Goal: Information Seeking & Learning: Find specific fact

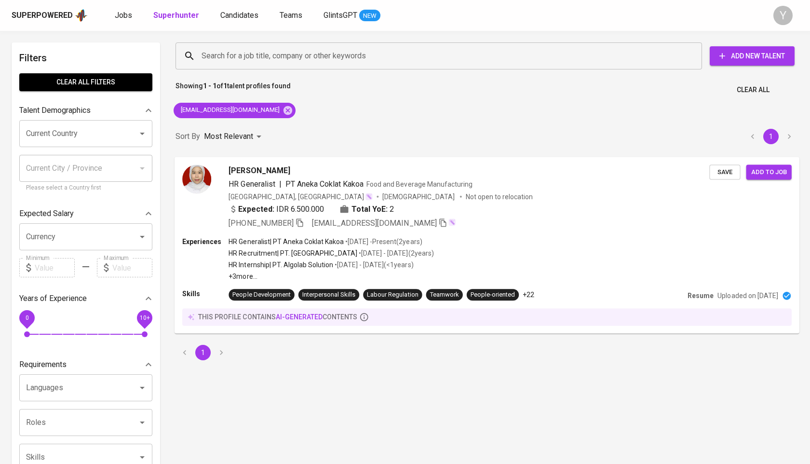
click at [297, 226] on span "[PHONE_NUMBER]" at bounding box center [266, 223] width 75 height 12
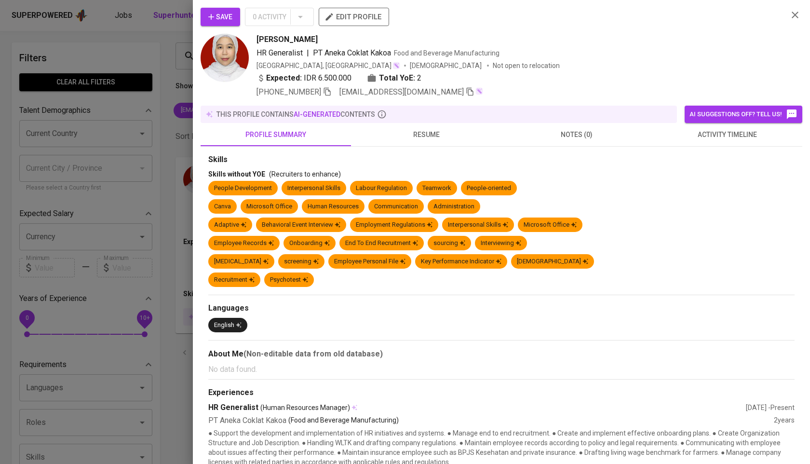
click at [152, 213] on div at bounding box center [405, 232] width 810 height 464
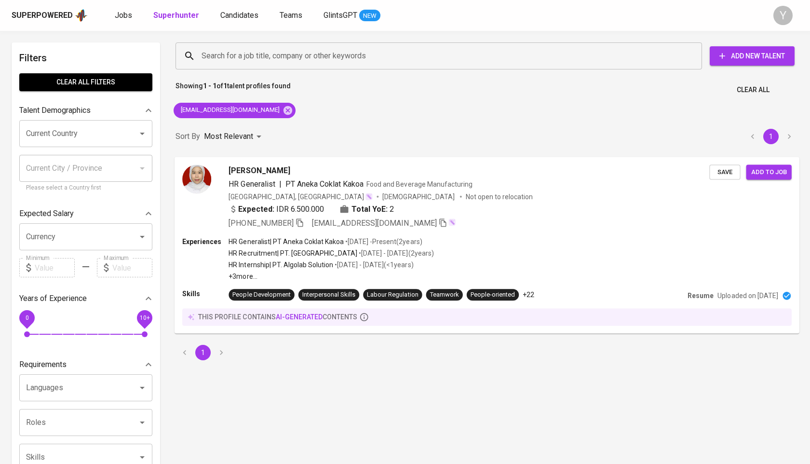
click at [301, 222] on icon "button" at bounding box center [300, 222] width 9 height 9
click at [283, 109] on icon at bounding box center [288, 110] width 11 height 11
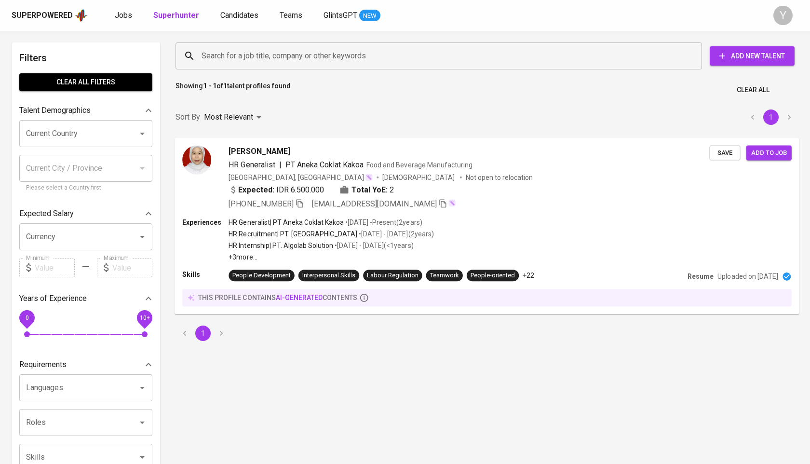
click at [266, 54] on input "Search for a job title, company or other keywords" at bounding box center [441, 56] width 484 height 18
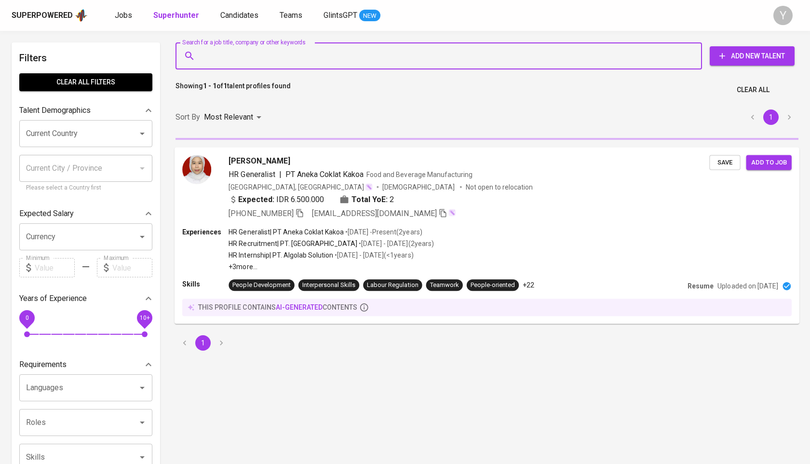
paste input "[EMAIL_ADDRESS][DOMAIN_NAME]"
type input "[EMAIL_ADDRESS][DOMAIN_NAME]"
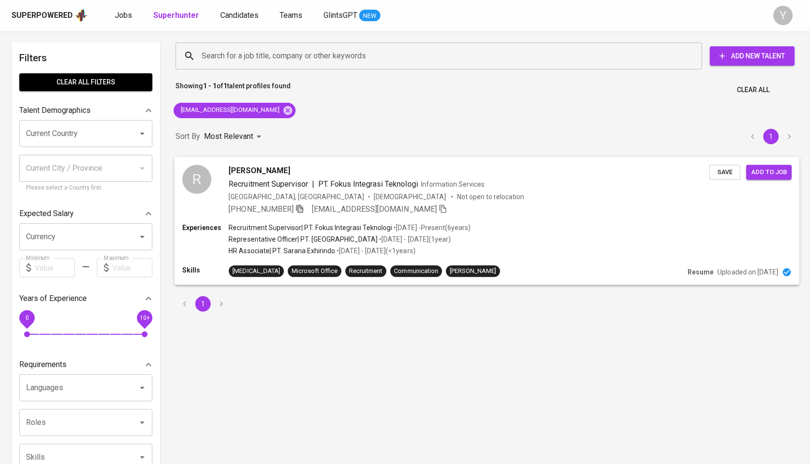
click at [302, 208] on icon "button" at bounding box center [300, 208] width 9 height 9
click at [284, 107] on icon at bounding box center [288, 110] width 9 height 9
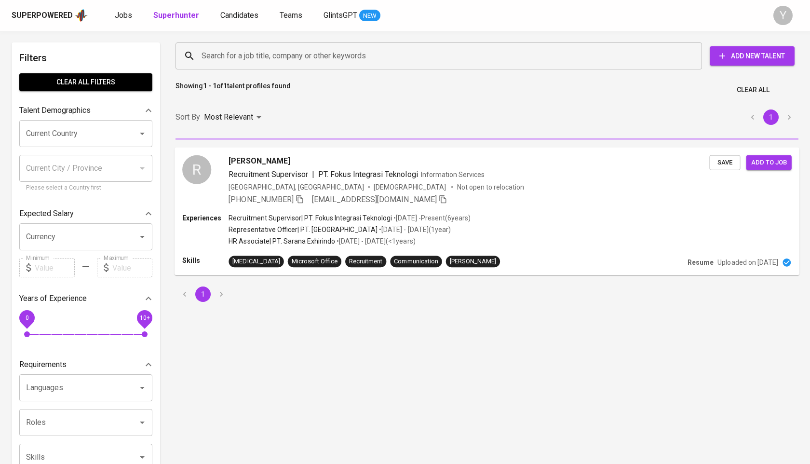
click at [226, 55] on input "Search for a job title, company or other keywords" at bounding box center [441, 56] width 484 height 18
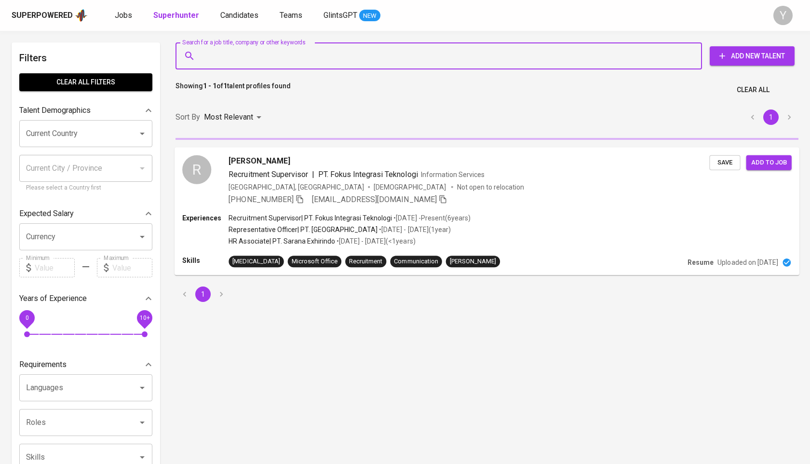
paste input "[EMAIL_ADDRESS][DOMAIN_NAME]"
type input "[EMAIL_ADDRESS][DOMAIN_NAME]"
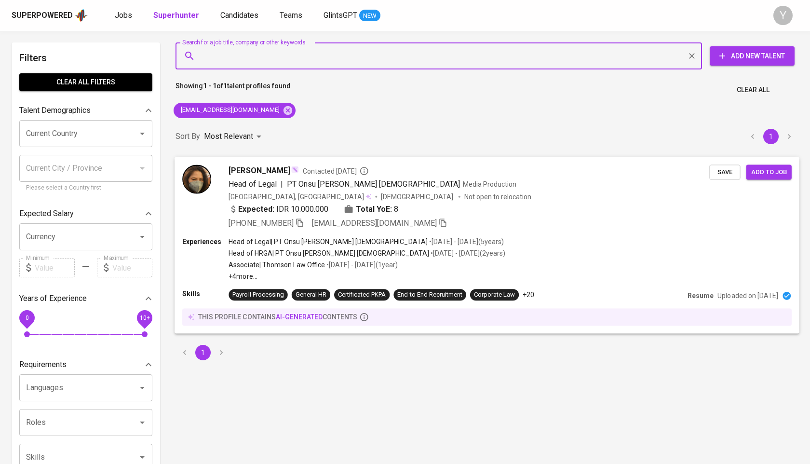
click at [300, 225] on icon "button" at bounding box center [299, 223] width 7 height 8
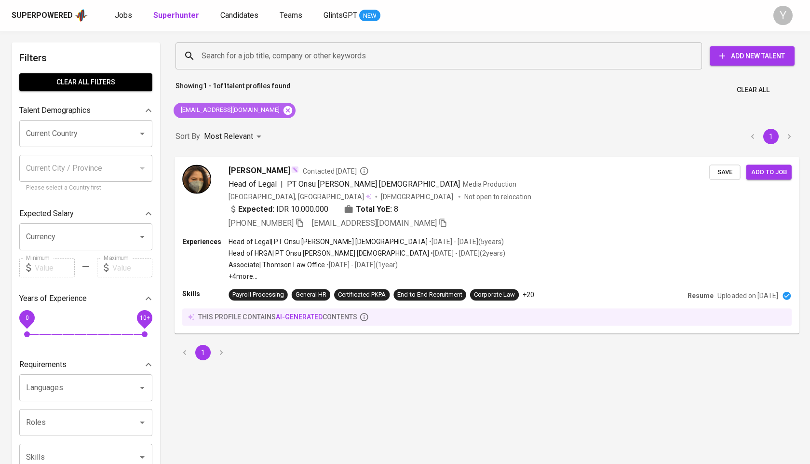
click at [284, 113] on icon at bounding box center [288, 110] width 9 height 9
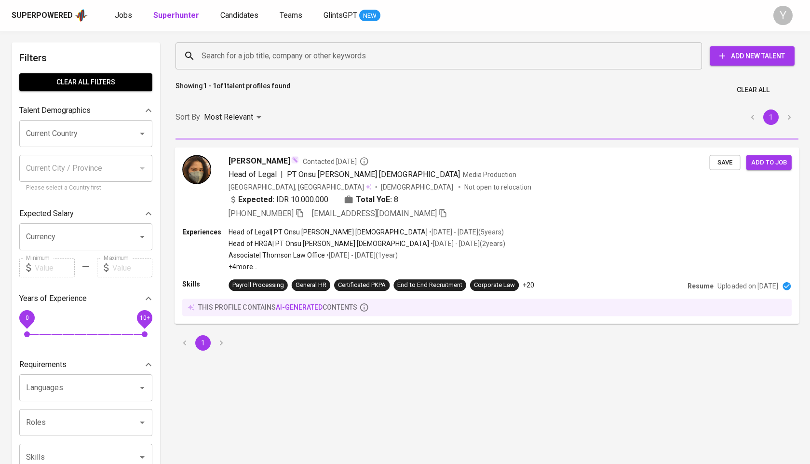
click at [257, 44] on div "Search for a job title, company or other keywords" at bounding box center [439, 55] width 527 height 27
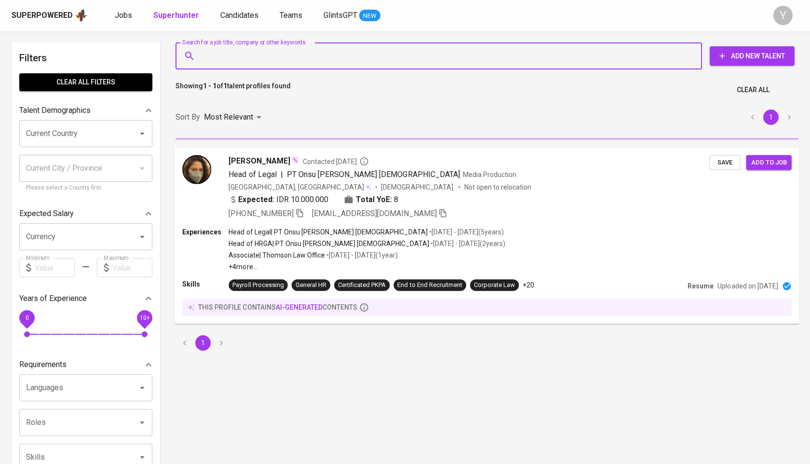
paste input "[EMAIL_ADDRESS][DOMAIN_NAME]"
type input "[EMAIL_ADDRESS][DOMAIN_NAME]"
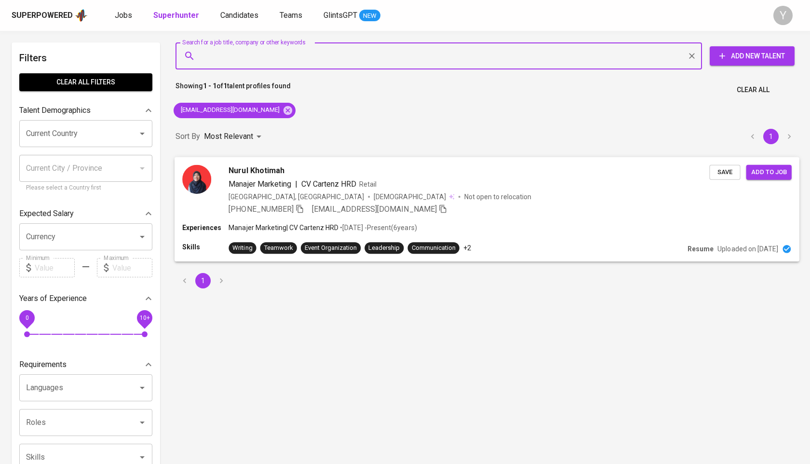
click at [302, 210] on icon "button" at bounding box center [300, 208] width 9 height 9
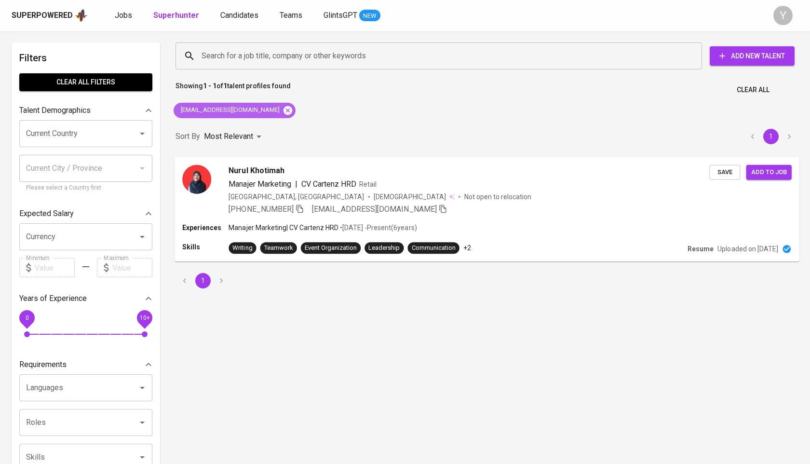
click at [284, 107] on icon at bounding box center [288, 110] width 9 height 9
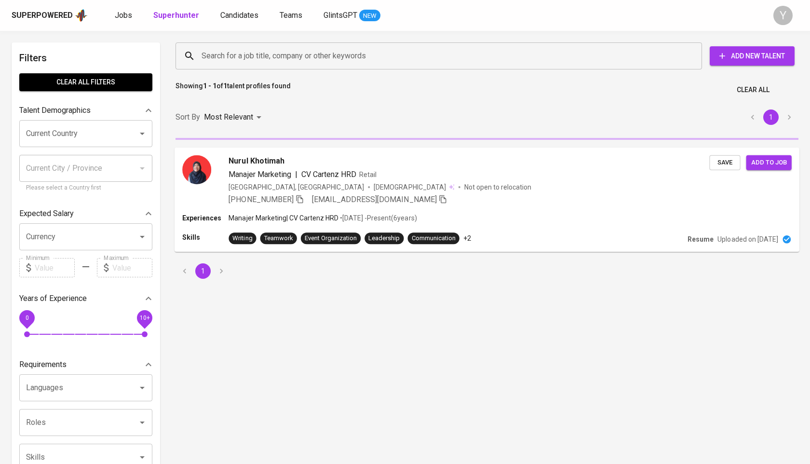
click at [275, 60] on input "Search for a job title, company or other keywords" at bounding box center [441, 56] width 484 height 18
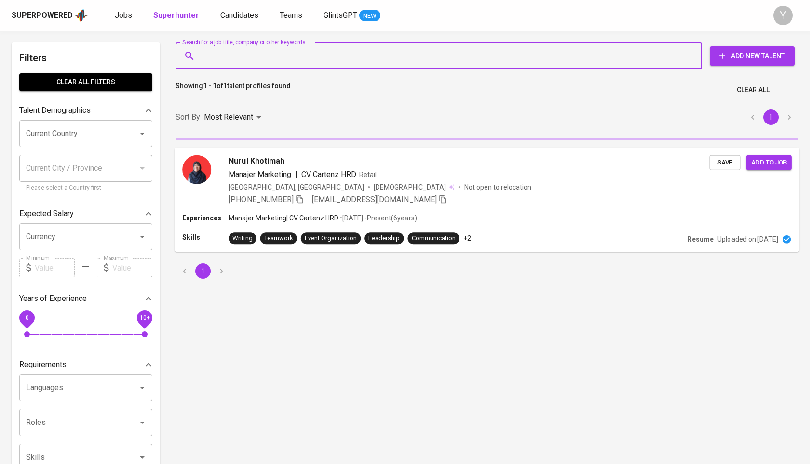
paste input "[EMAIL_ADDRESS][DOMAIN_NAME]"
type input "[EMAIL_ADDRESS][DOMAIN_NAME]"
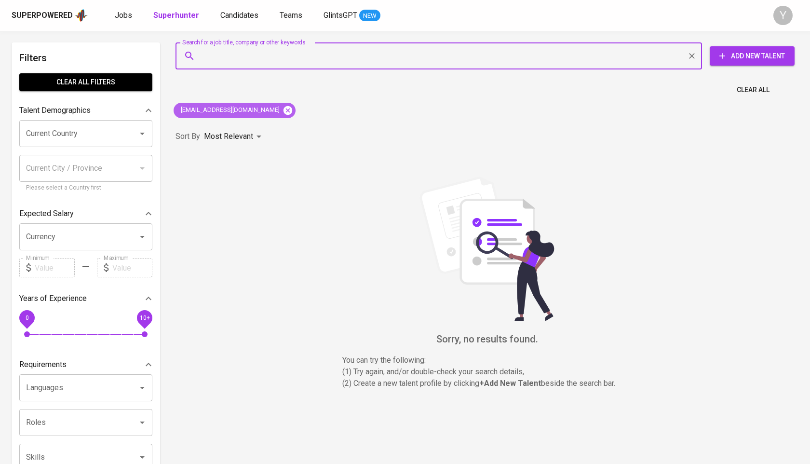
click at [283, 106] on icon at bounding box center [288, 110] width 11 height 11
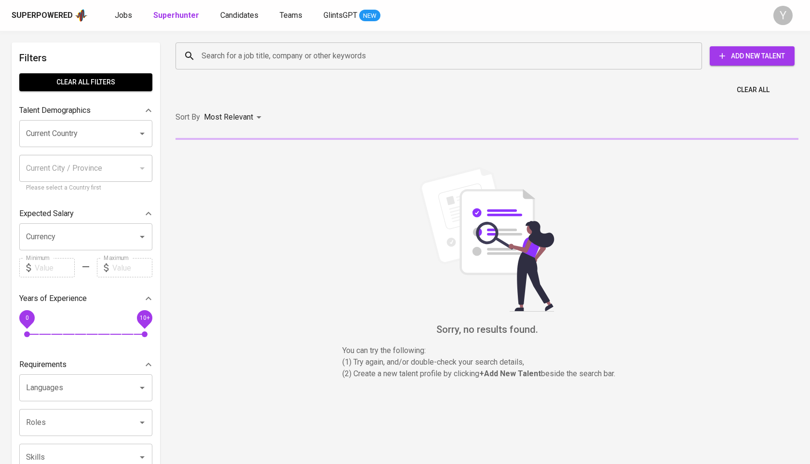
click at [262, 55] on input "Search for a job title, company or other keywords" at bounding box center [441, 56] width 484 height 18
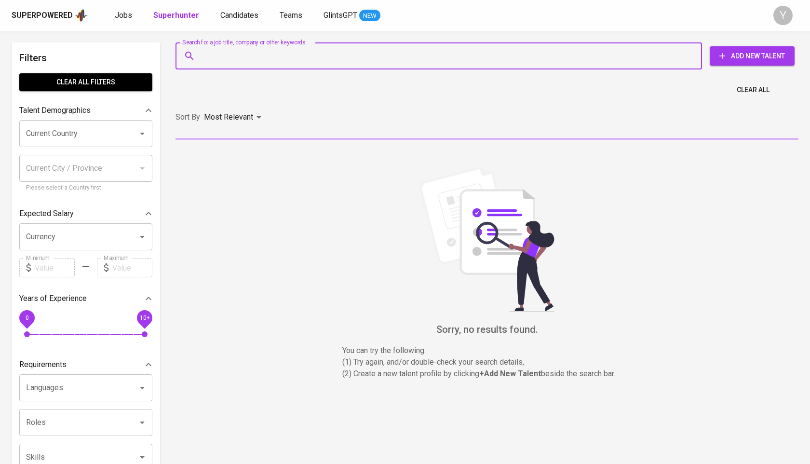
paste input "[EMAIL_ADDRESS][DOMAIN_NAME]"
type input "[EMAIL_ADDRESS][DOMAIN_NAME]"
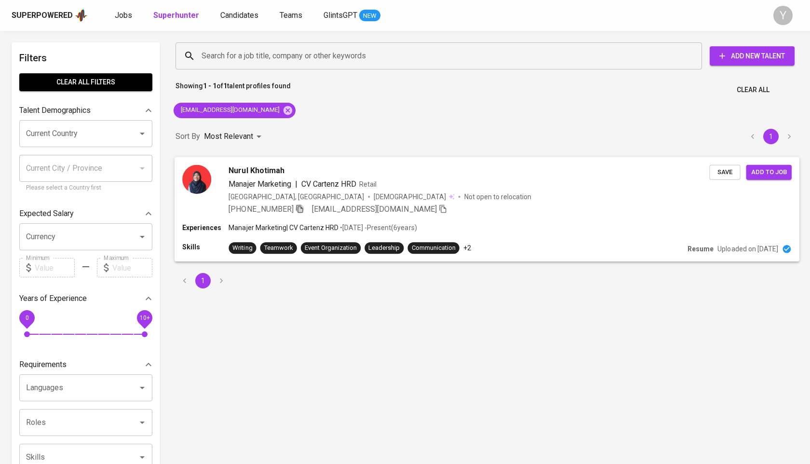
click at [304, 205] on icon "button" at bounding box center [300, 208] width 9 height 9
click at [284, 106] on div "[EMAIL_ADDRESS][DOMAIN_NAME]" at bounding box center [235, 110] width 122 height 15
click at [283, 110] on icon at bounding box center [288, 110] width 11 height 11
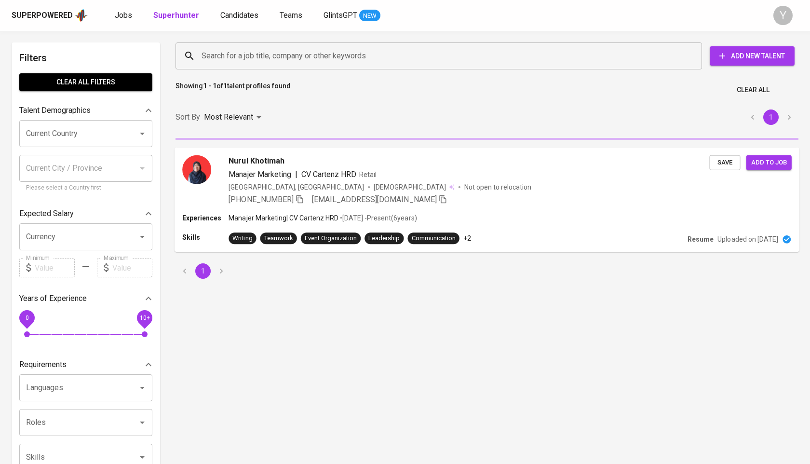
click at [266, 55] on input "Search for a job title, company or other keywords" at bounding box center [441, 56] width 484 height 18
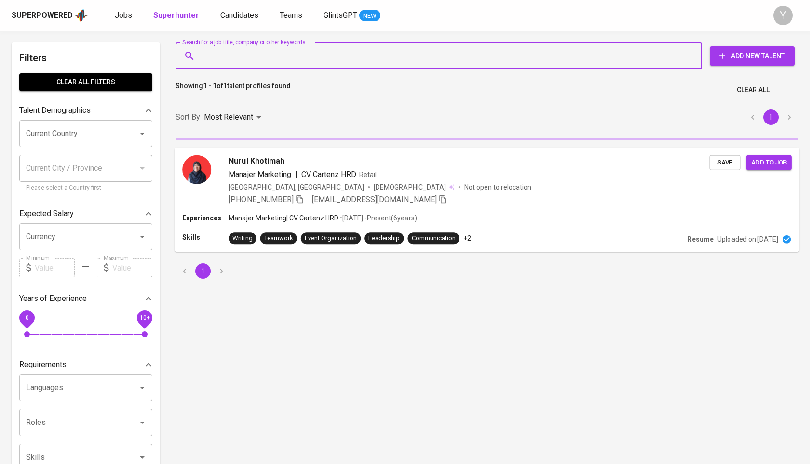
paste input "[EMAIL_ADDRESS][DOMAIN_NAME]"
type input "[EMAIL_ADDRESS][DOMAIN_NAME]"
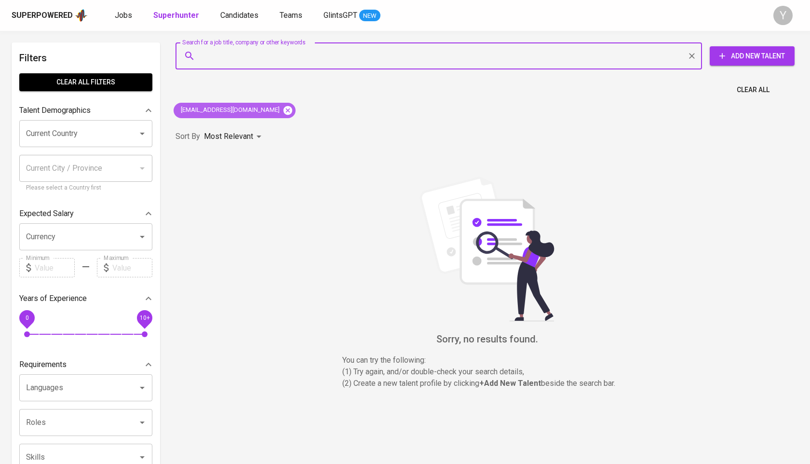
click at [286, 110] on icon at bounding box center [288, 110] width 9 height 9
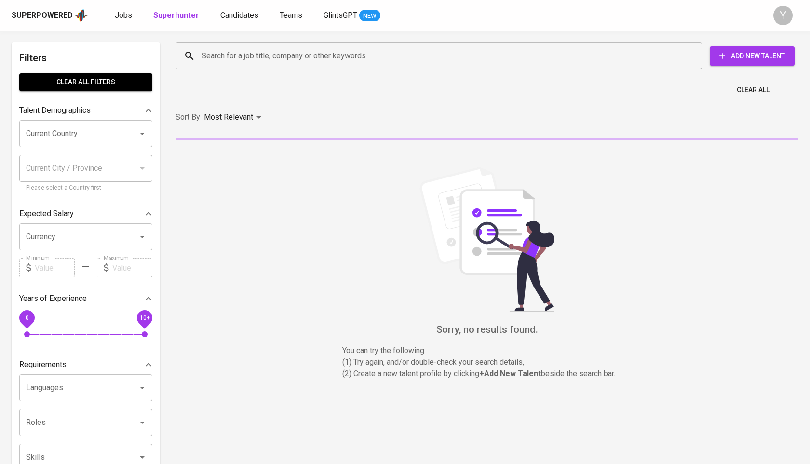
click at [260, 47] on input "Search for a job title, company or other keywords" at bounding box center [441, 56] width 484 height 18
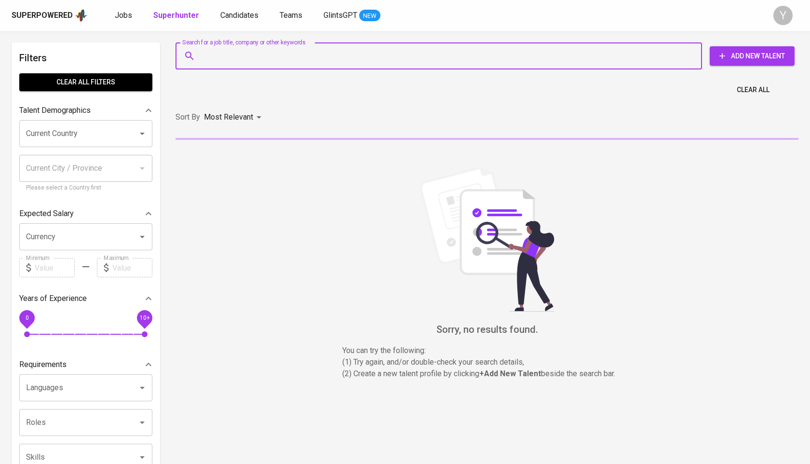
paste input "[EMAIL_ADDRESS][DOMAIN_NAME]"
type input "[EMAIL_ADDRESS][DOMAIN_NAME]"
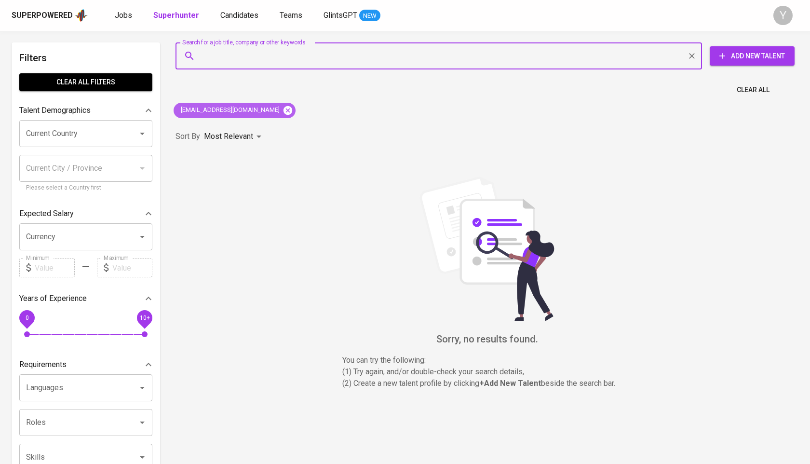
click at [291, 113] on icon at bounding box center [288, 110] width 11 height 11
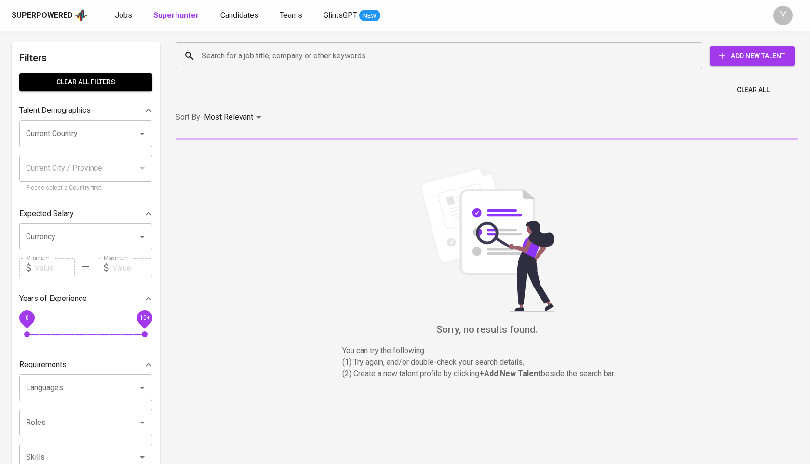
click at [266, 49] on input "Search for a job title, company or other keywords" at bounding box center [441, 56] width 484 height 18
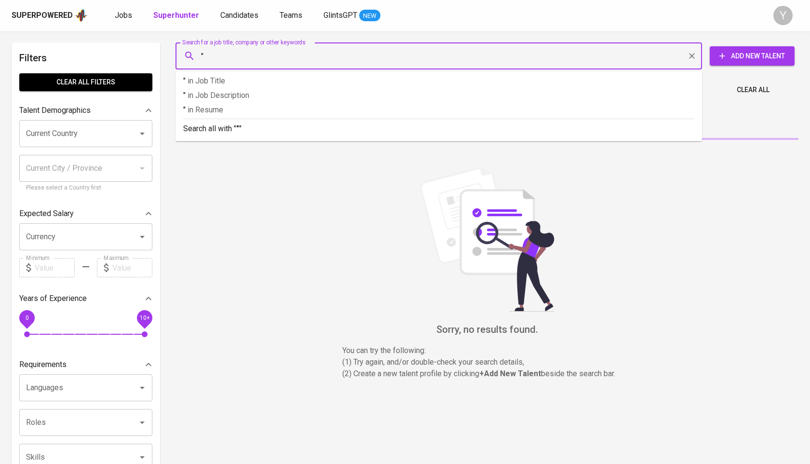
paste input "[PERSON_NAME]"
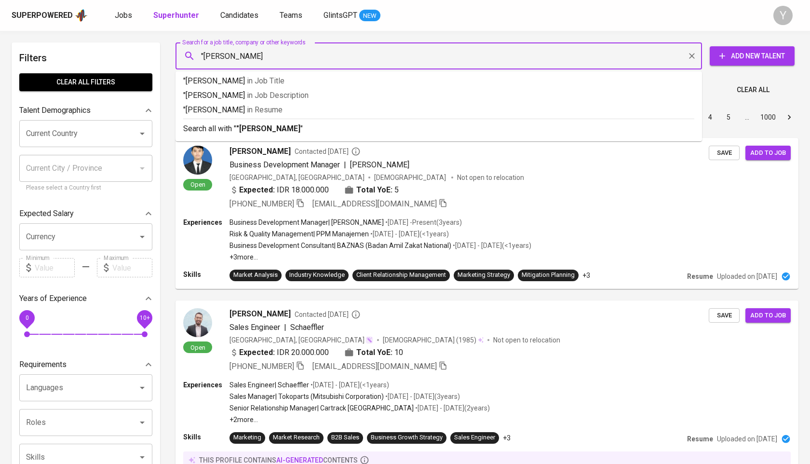
type input ""[PERSON_NAME]""
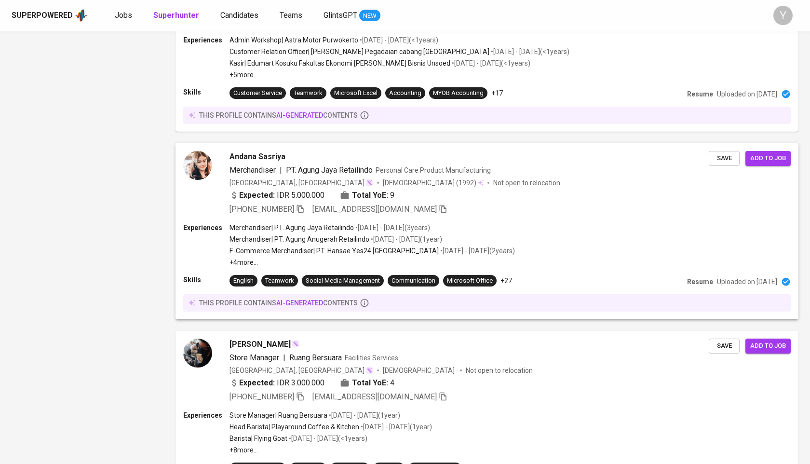
scroll to position [1556, 0]
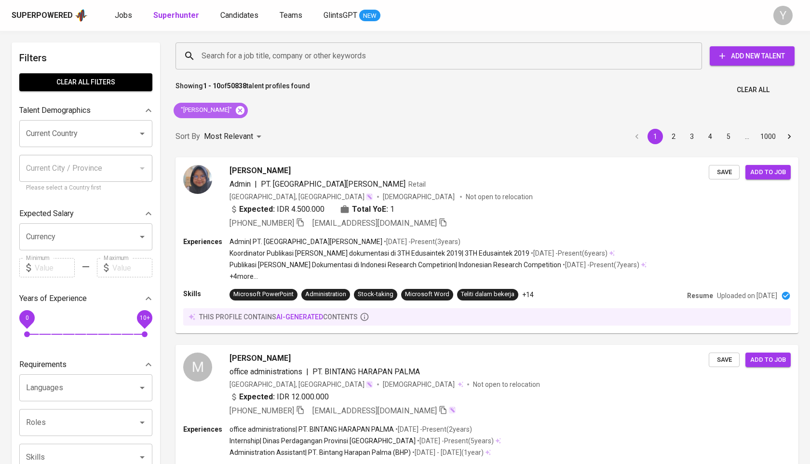
click at [245, 110] on icon at bounding box center [240, 110] width 9 height 9
click at [266, 54] on input "Search for a job title, company or other keywords" at bounding box center [441, 56] width 484 height 18
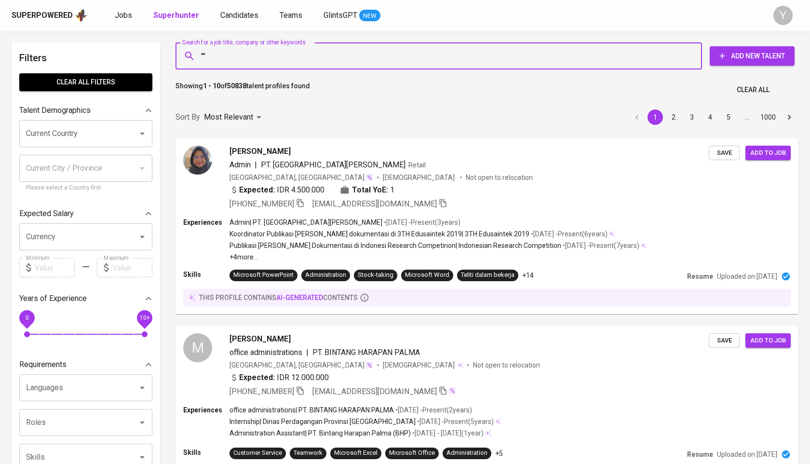
paste input "linkedin.com/in/sasqia-maharani-andini-66a6bb157"
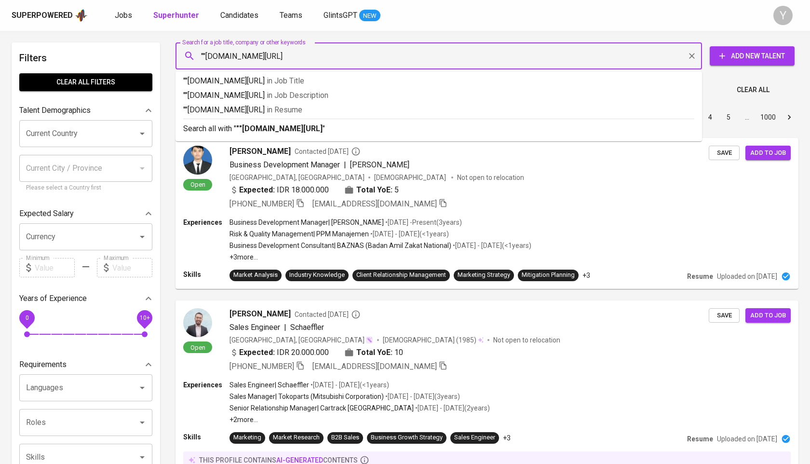
type input """linkedin.com/in/sasqia-maharani-andini-66a6bb157""
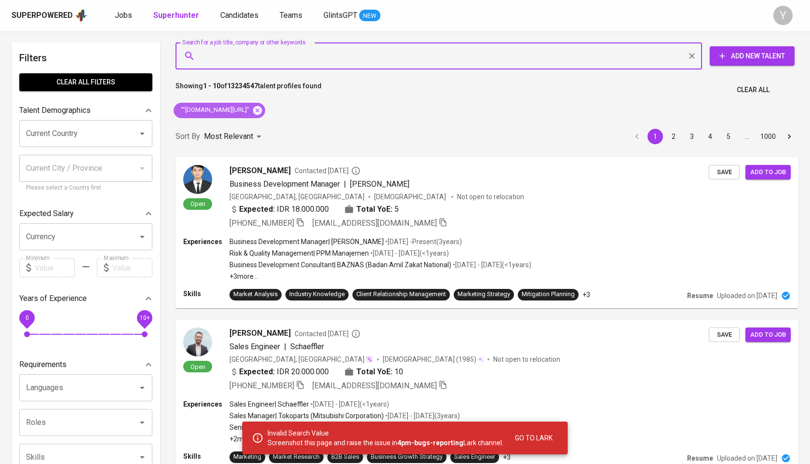
click at [262, 108] on icon at bounding box center [257, 110] width 9 height 9
click at [291, 56] on input "Search for a job title, company or other keywords" at bounding box center [441, 56] width 484 height 18
paste input "linkedin.com/in/sasqia-maharani-andini-66a6bb157"
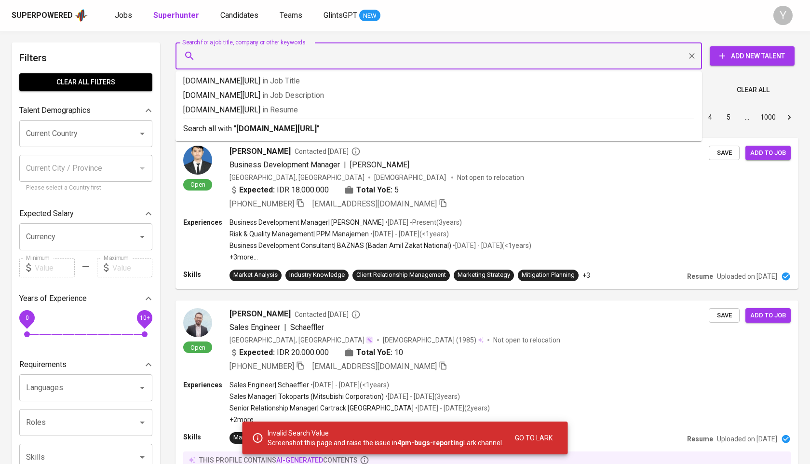
type input "linkedin.com/in/sasqia-maharani-andini-66a6bb157"
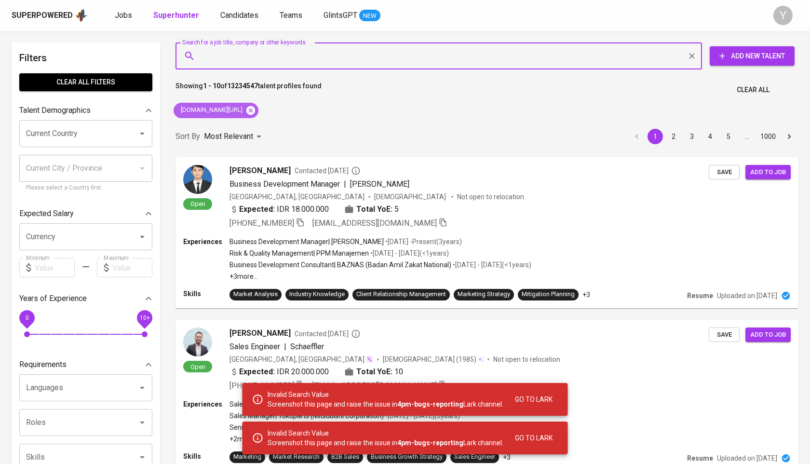
click at [255, 111] on icon at bounding box center [251, 110] width 9 height 9
